Goal: Find specific page/section: Find specific page/section

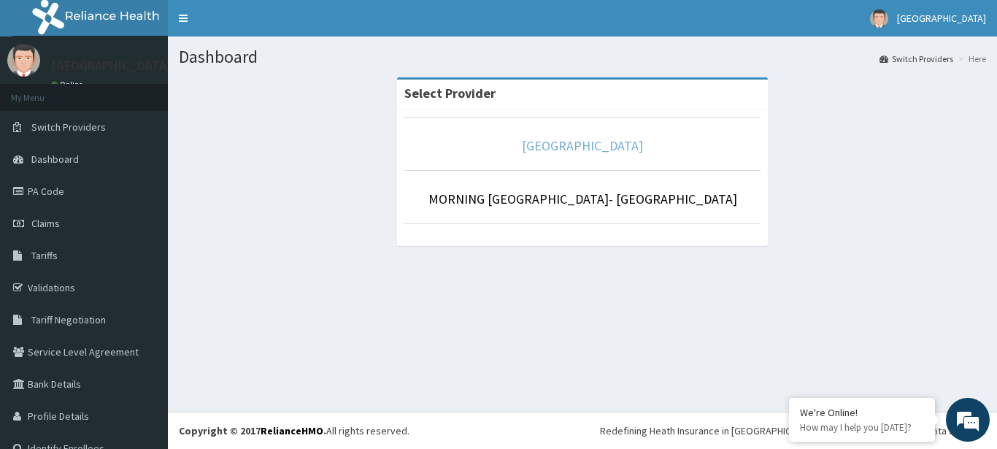
click at [557, 144] on link "[GEOGRAPHIC_DATA]" at bounding box center [582, 145] width 121 height 17
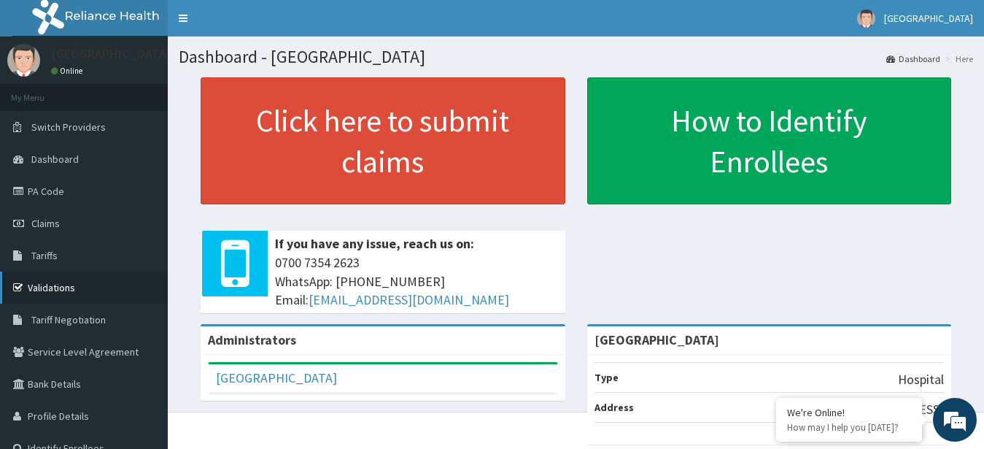
click at [58, 287] on link "Validations" at bounding box center [84, 287] width 168 height 32
